Goal: Task Accomplishment & Management: Manage account settings

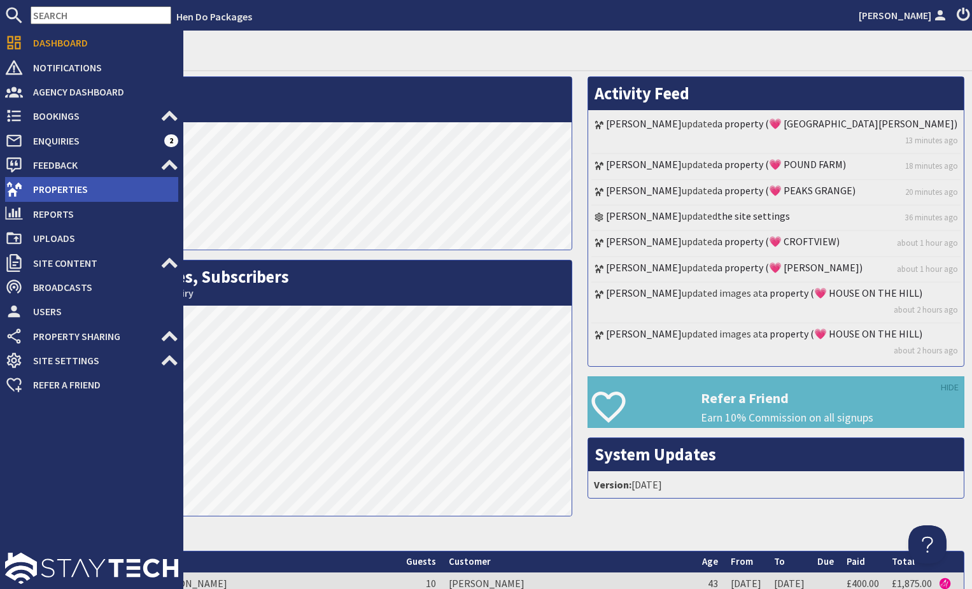
click at [101, 190] on span "Properties" at bounding box center [100, 189] width 155 height 20
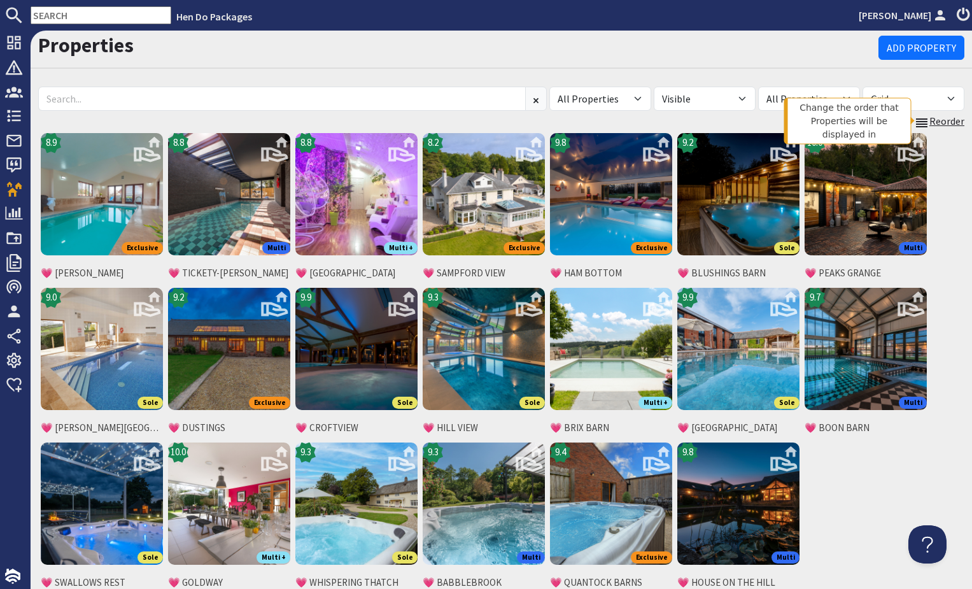
scroll to position [8, 0]
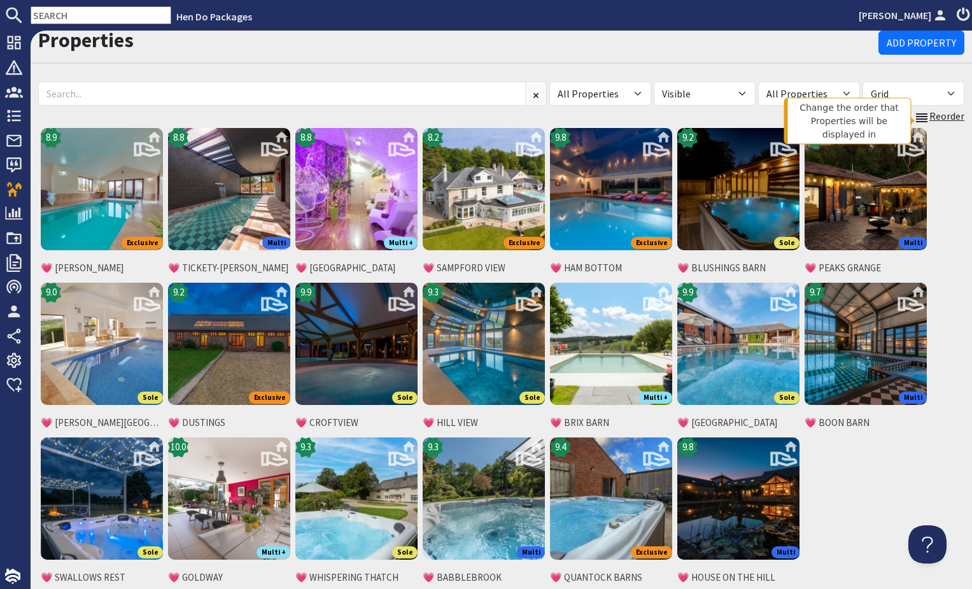
click at [933, 120] on link "Reorder" at bounding box center [939, 116] width 50 height 17
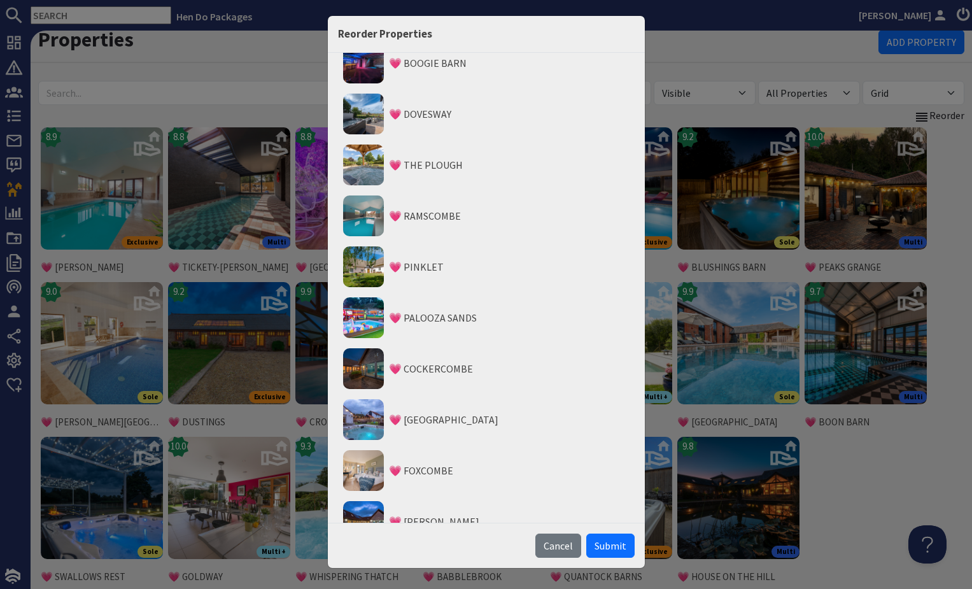
scroll to position [3074, 0]
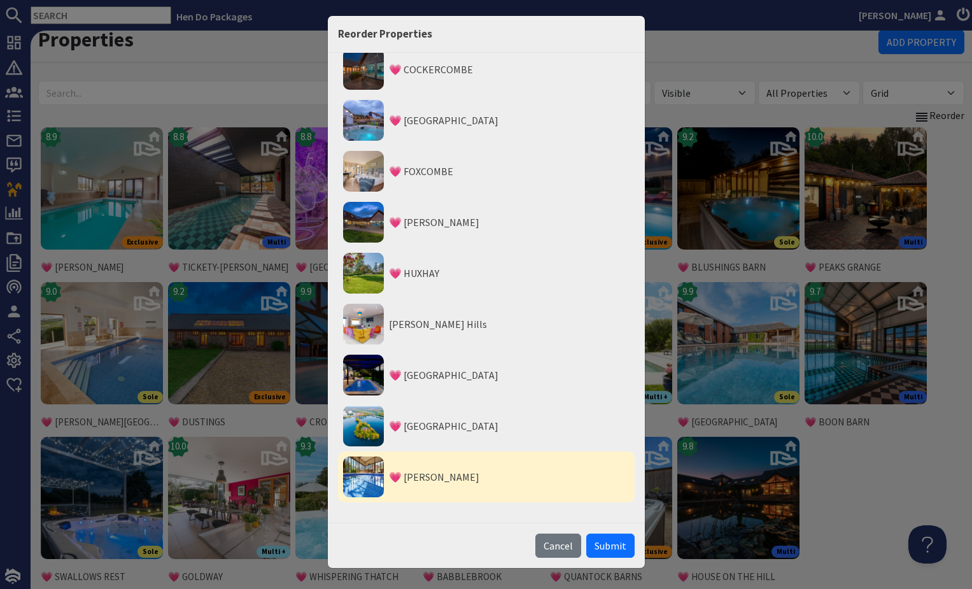
click at [412, 481] on li "💗 JAYS ROOST" at bounding box center [486, 476] width 297 height 51
click at [482, 517] on button "Move to Top" at bounding box center [487, 520] width 53 height 13
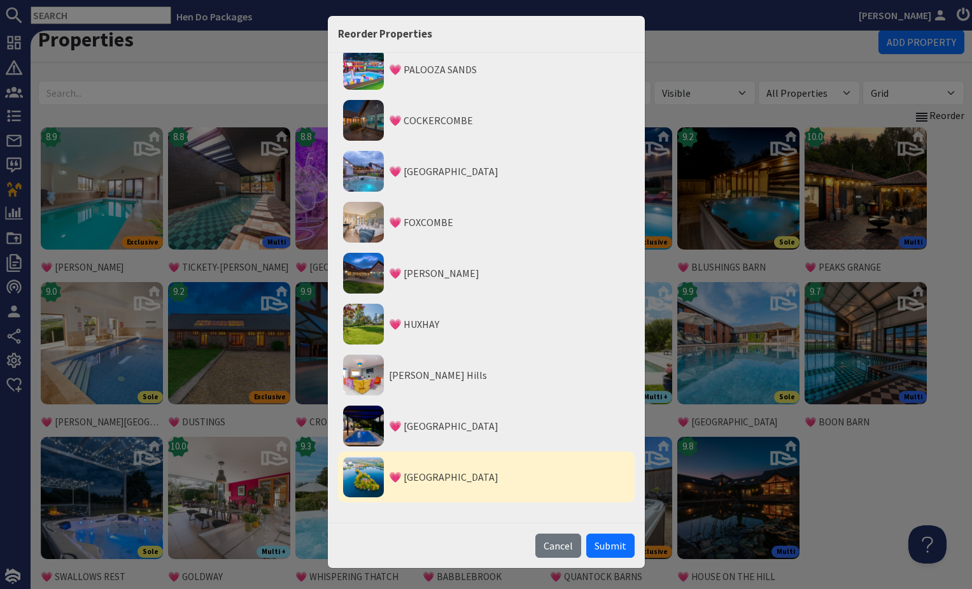
click at [418, 481] on li "💗 DUCKY BIRD ISLAND" at bounding box center [486, 476] width 297 height 51
drag, startPoint x: 464, startPoint y: 516, endPoint x: 458, endPoint y: 509, distance: 9.5
click at [464, 516] on button "Move to Top" at bounding box center [487, 520] width 53 height 13
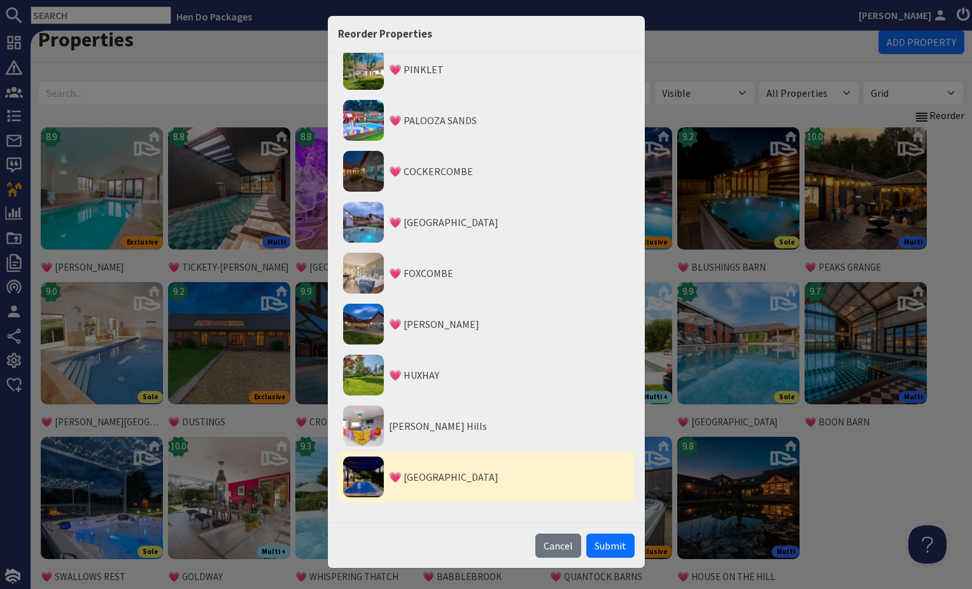
click at [418, 481] on li "💗 FORMOSA" at bounding box center [486, 476] width 297 height 51
click at [469, 519] on button "Move to Top" at bounding box center [487, 520] width 53 height 13
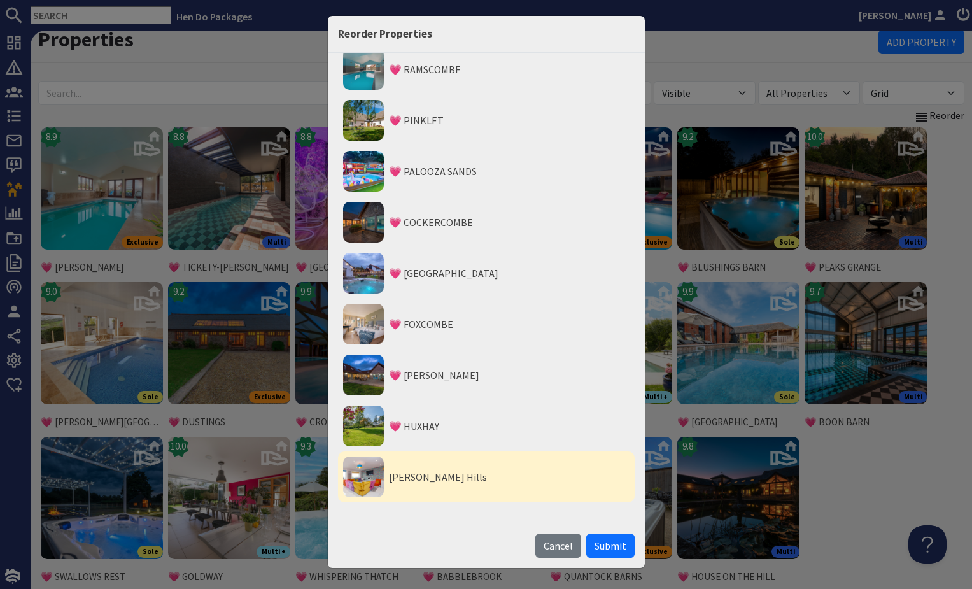
click at [421, 484] on li "Halula Hills" at bounding box center [486, 476] width 297 height 51
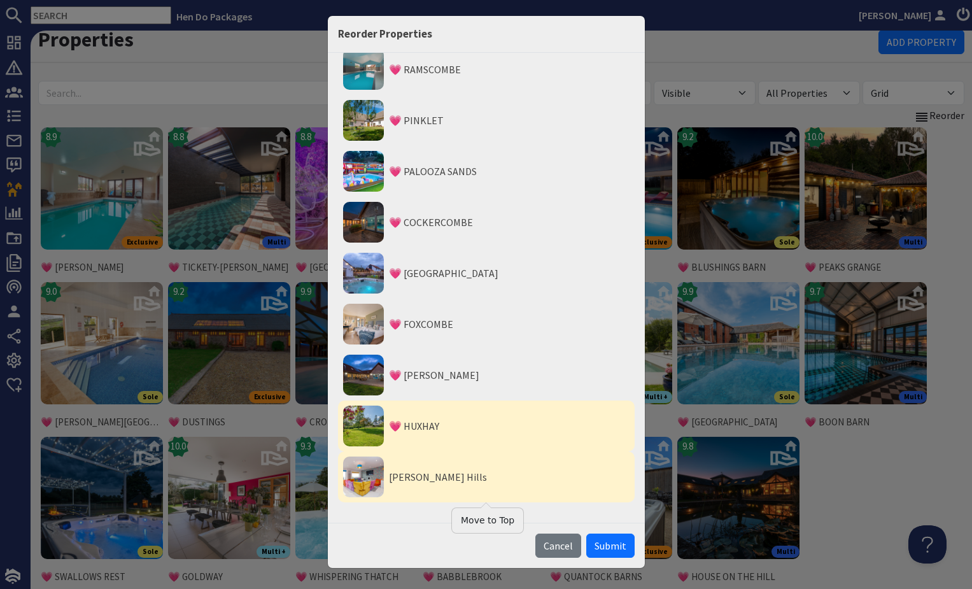
click at [418, 432] on li "💗 HUXHAY" at bounding box center [486, 425] width 297 height 51
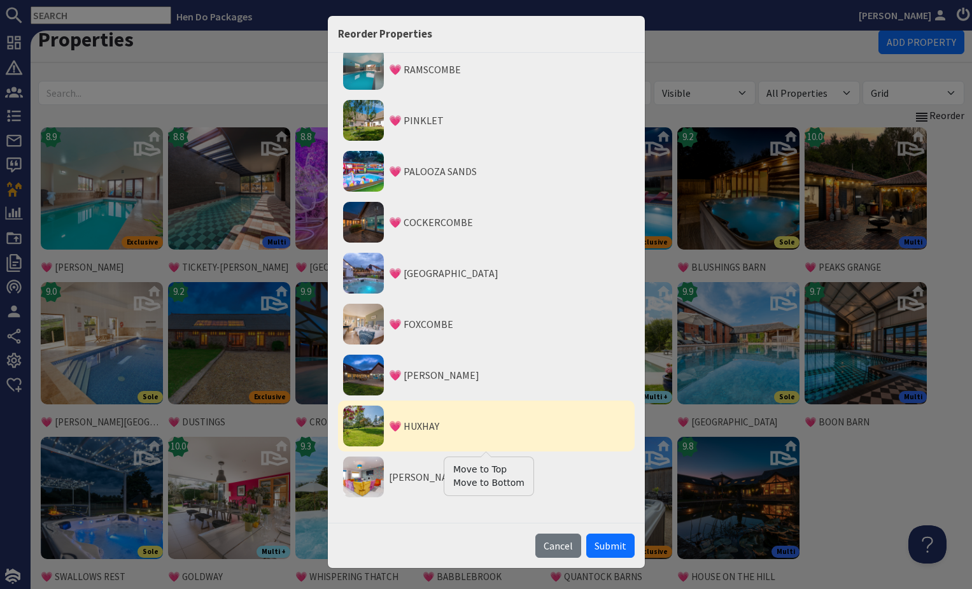
click at [462, 468] on button "Move to Top" at bounding box center [488, 469] width 71 height 13
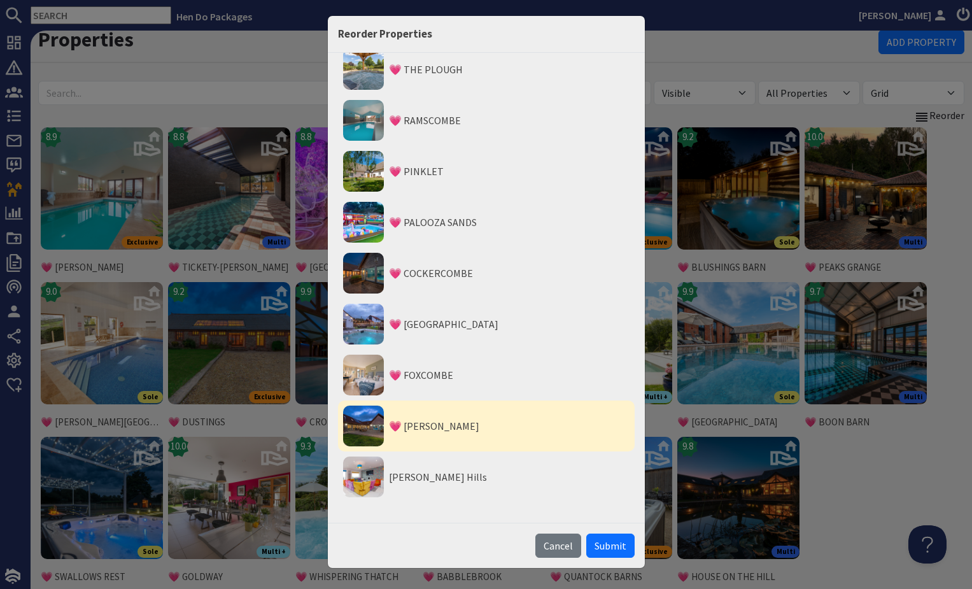
click at [420, 431] on li "💗 CROWCOMBE" at bounding box center [486, 425] width 297 height 51
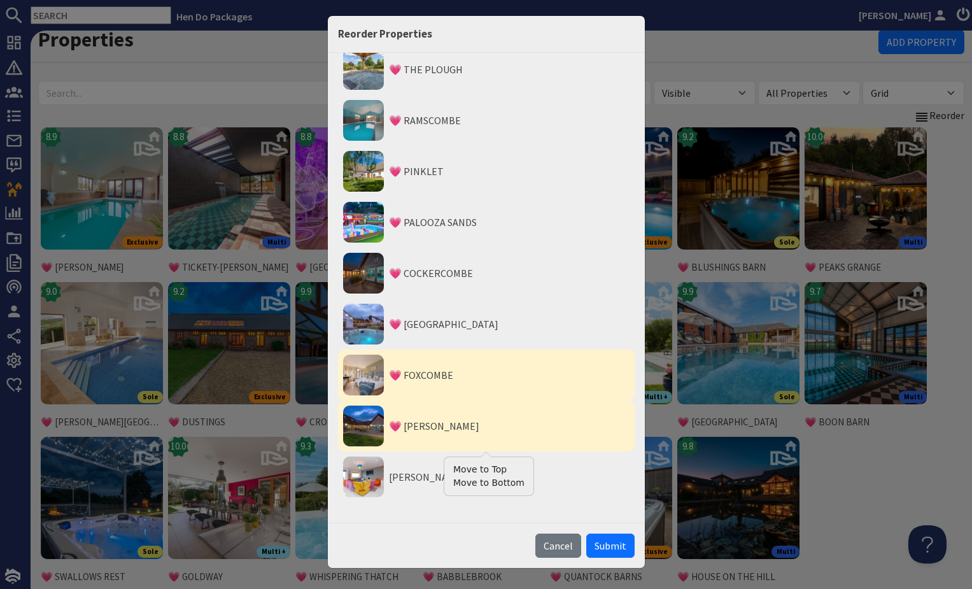
drag, startPoint x: 471, startPoint y: 470, endPoint x: 447, endPoint y: 448, distance: 32.9
click at [471, 470] on button "Move to Top" at bounding box center [488, 469] width 71 height 13
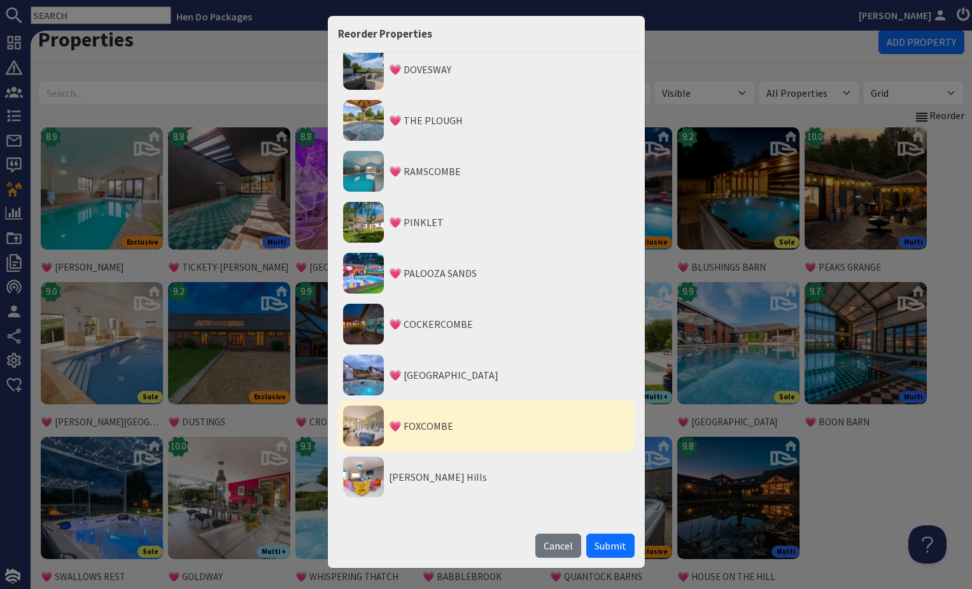
click at [416, 425] on li "💗 FOXCOMBE" at bounding box center [486, 425] width 297 height 51
click at [481, 466] on button "Move to Top" at bounding box center [488, 469] width 71 height 13
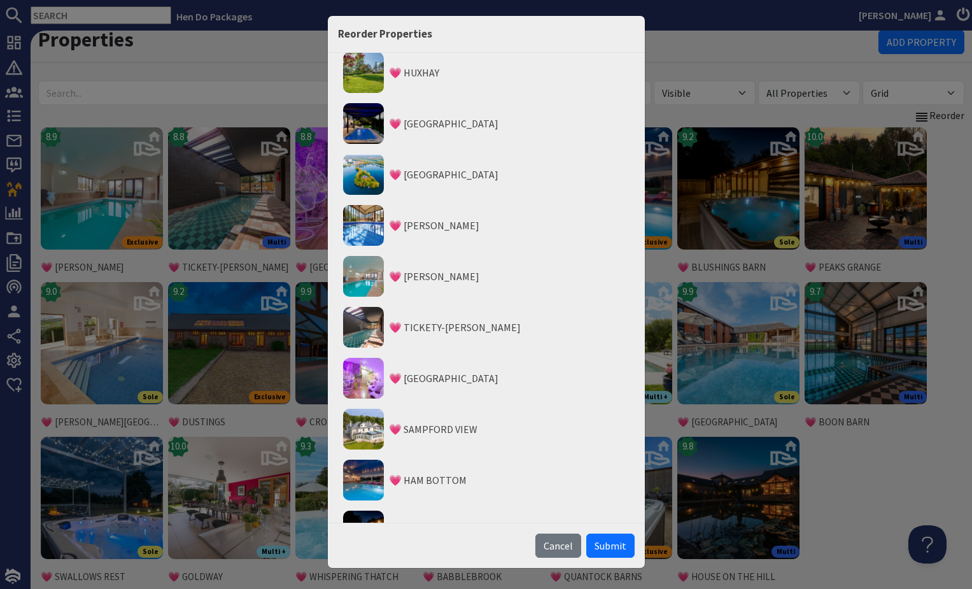
scroll to position [0, 0]
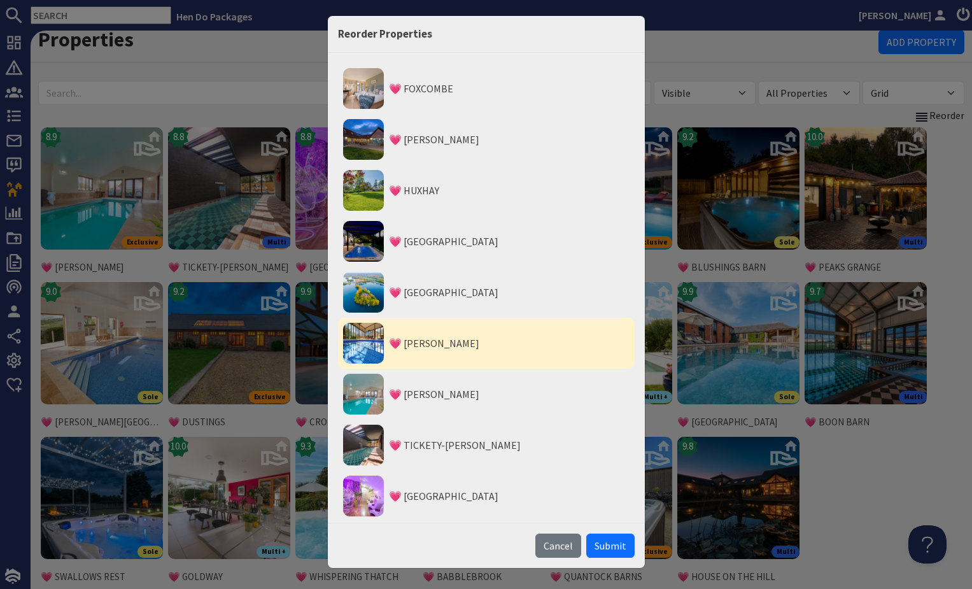
click at [369, 341] on img at bounding box center [363, 343] width 41 height 41
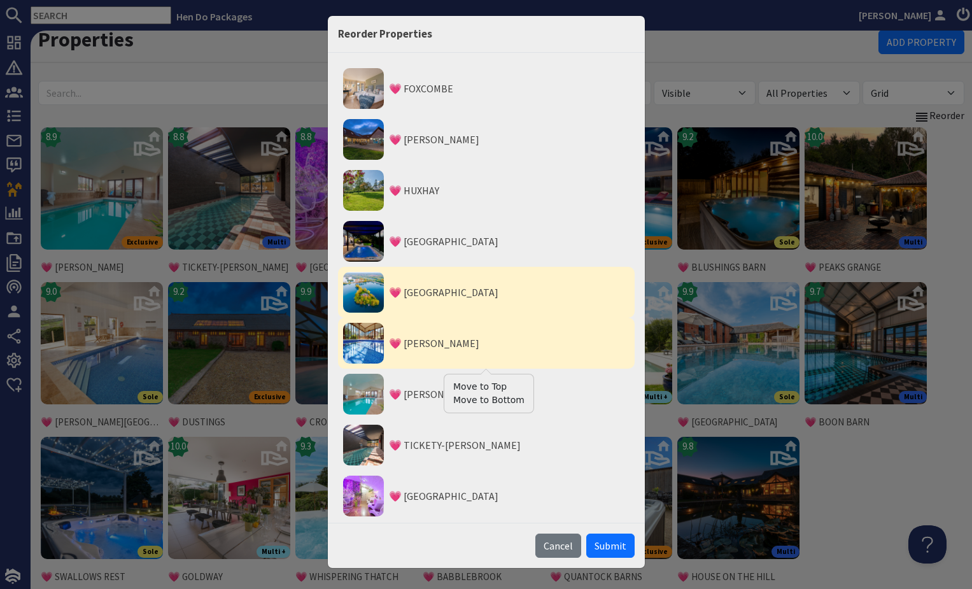
click at [362, 292] on img at bounding box center [363, 292] width 41 height 41
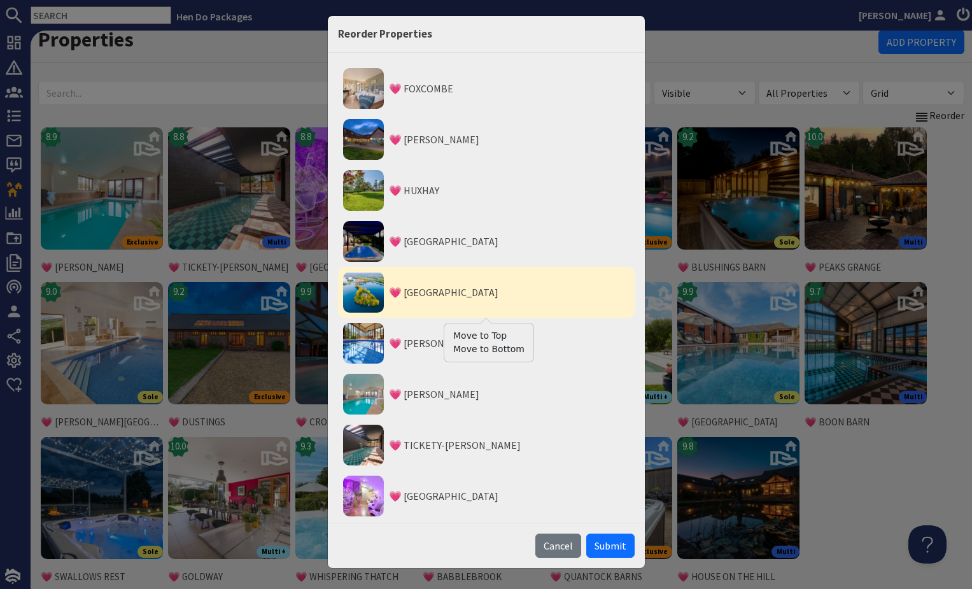
click at [455, 334] on button "Move to Top" at bounding box center [488, 335] width 71 height 13
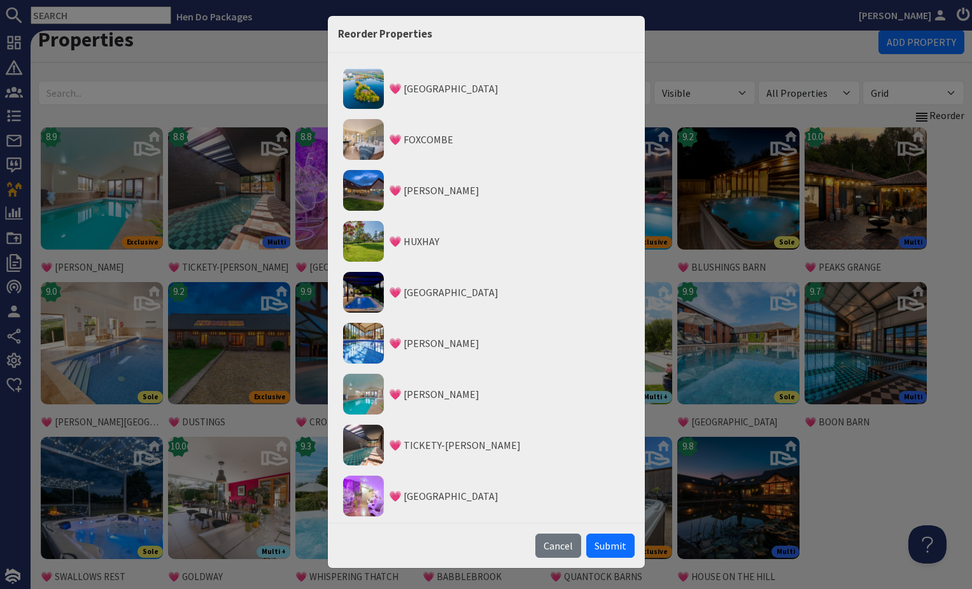
click at [601, 544] on span "Submit" at bounding box center [611, 545] width 32 height 13
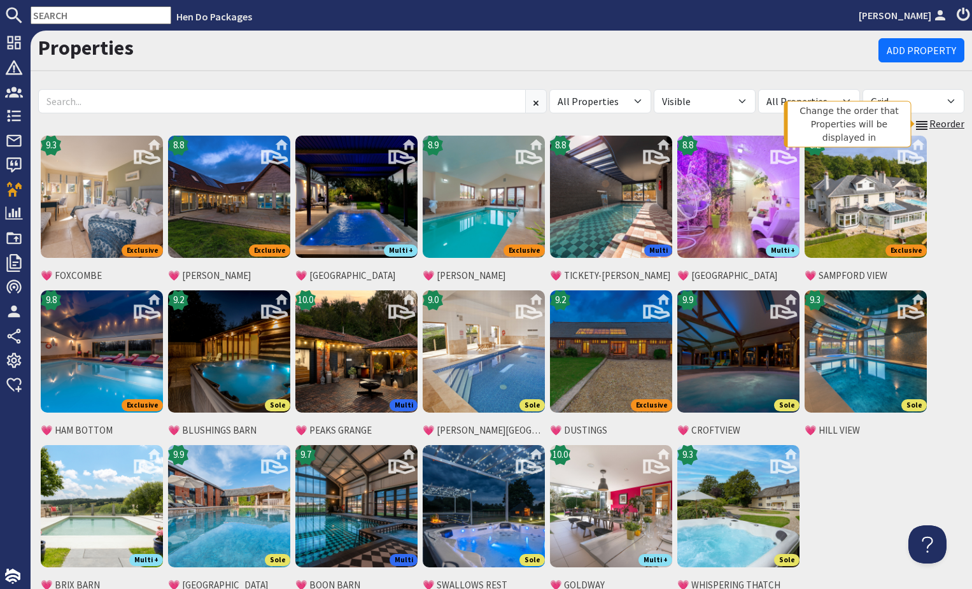
click at [943, 129] on link "Reorder" at bounding box center [939, 124] width 50 height 17
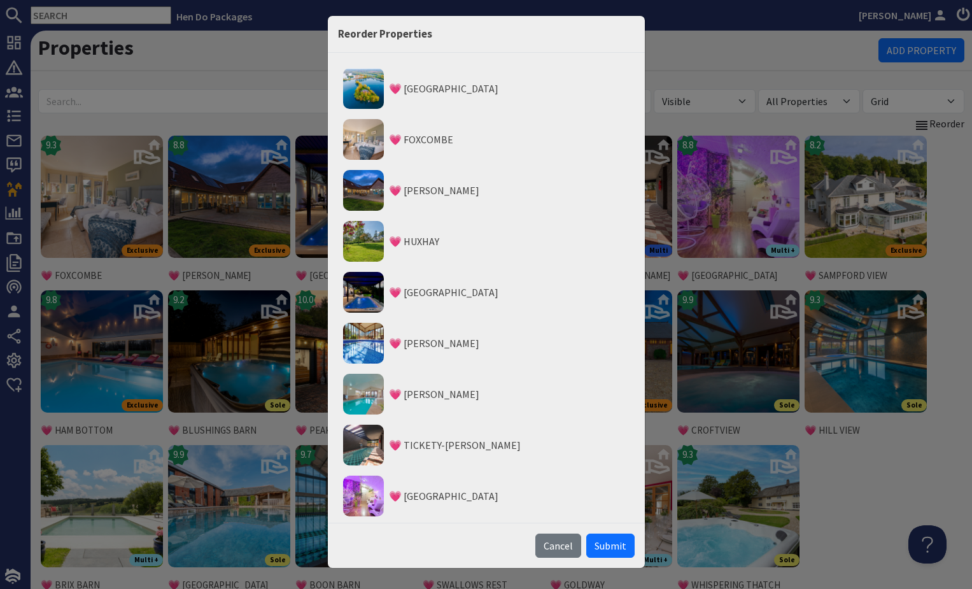
click at [159, 109] on div "Reorder Properties 💗 DUCKY BIRD ISLAND 💗 FOXCOMBE 💗 CROWCOMBE 💗 HUXHAY 💗 FORMOS…" at bounding box center [486, 294] width 972 height 589
click at [603, 542] on span "Submit" at bounding box center [611, 545] width 32 height 13
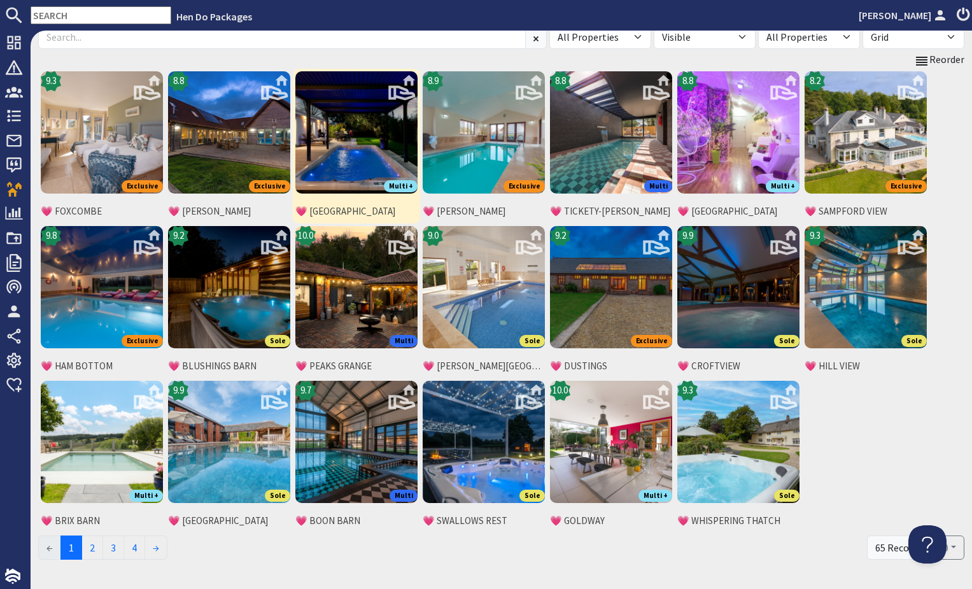
scroll to position [102, 0]
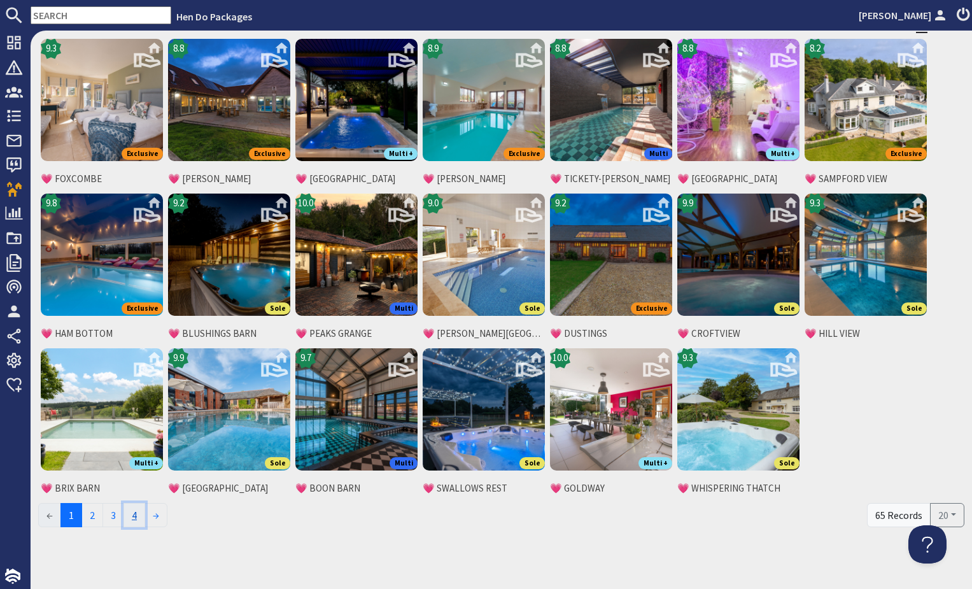
click at [145, 515] on link "4" at bounding box center [134, 515] width 22 height 24
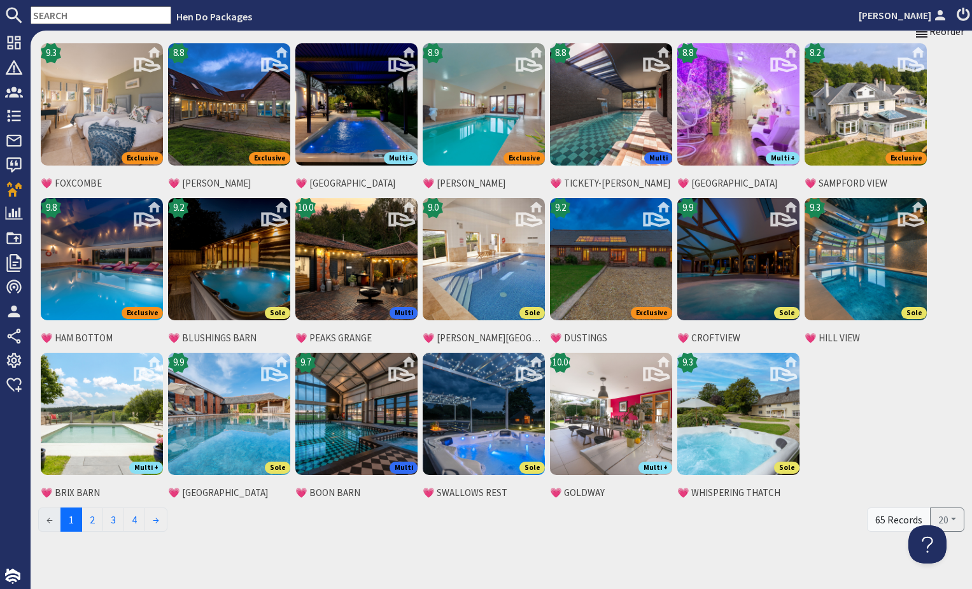
scroll to position [0, 0]
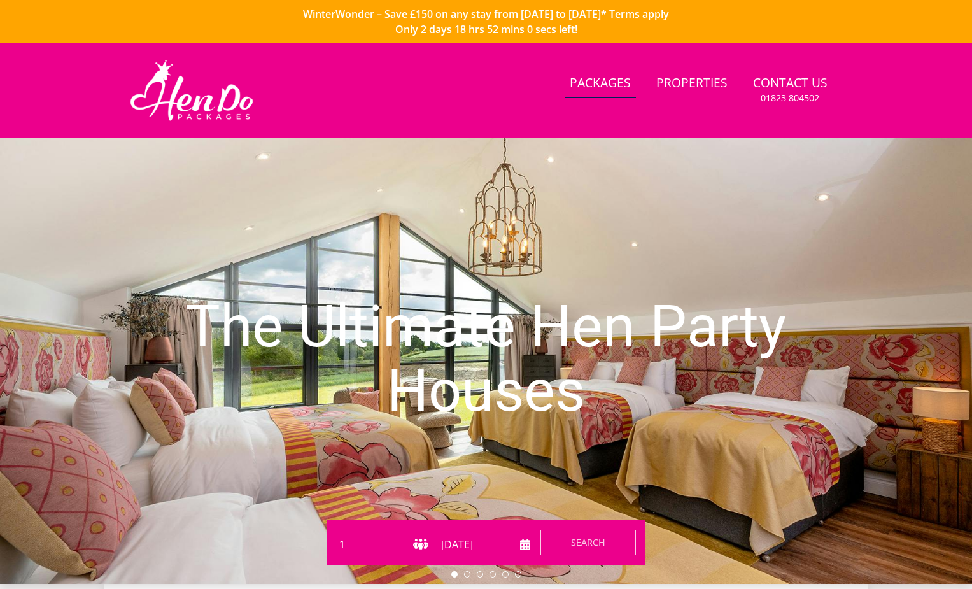
click at [588, 87] on link "Packages" at bounding box center [600, 83] width 71 height 29
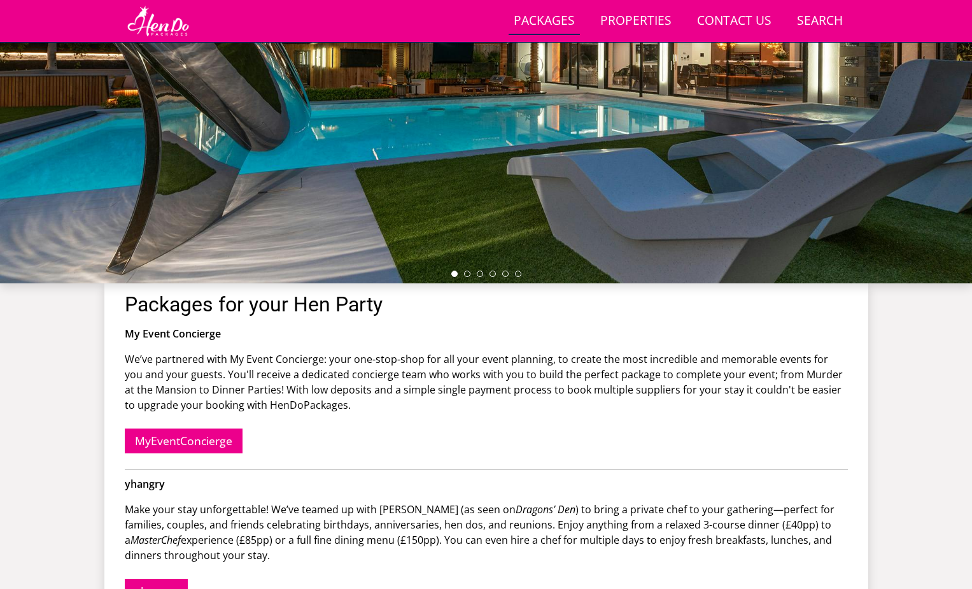
scroll to position [251, 0]
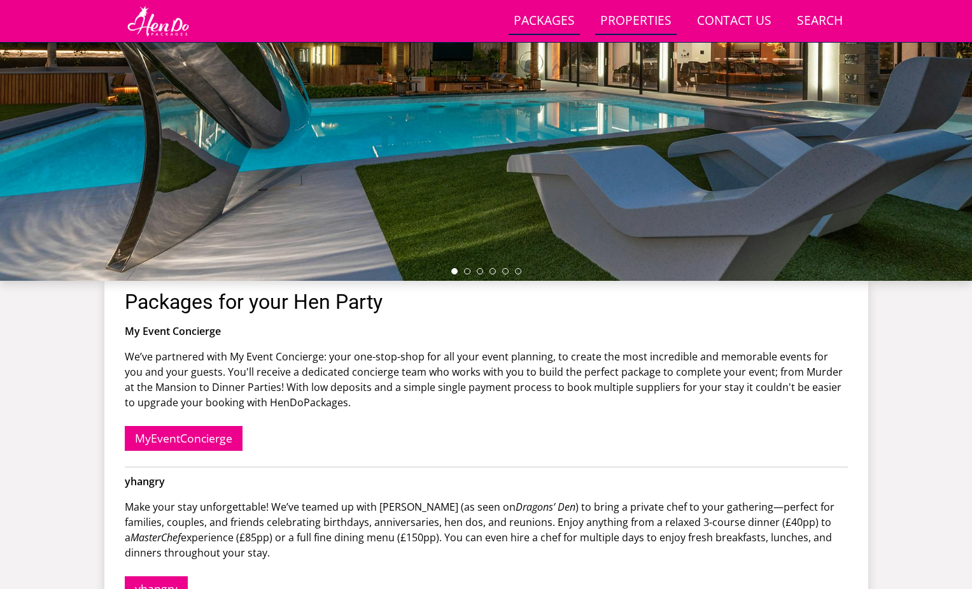
click at [631, 21] on link "Properties" at bounding box center [635, 21] width 81 height 29
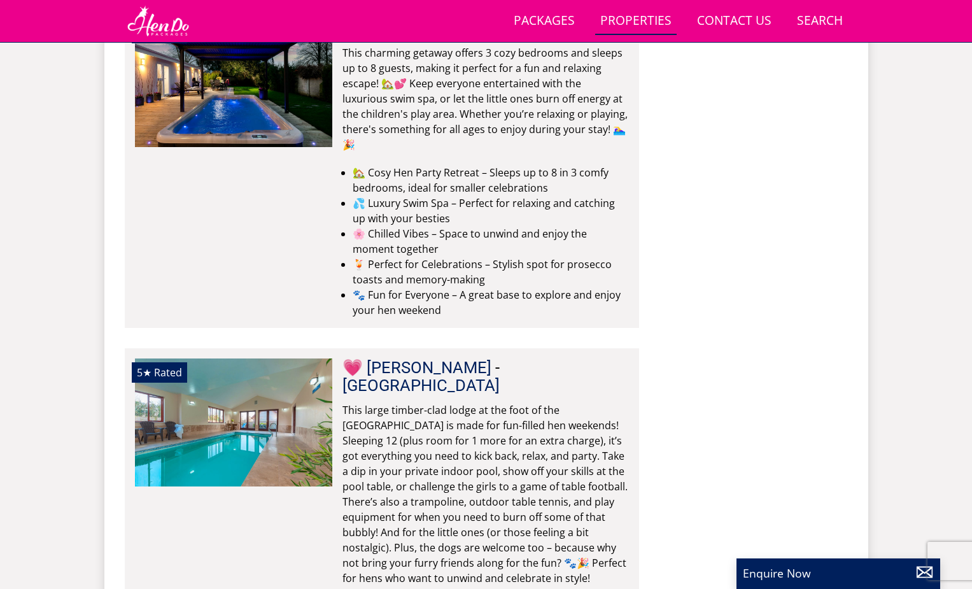
scroll to position [1290, 0]
